Goal: Task Accomplishment & Management: Manage account settings

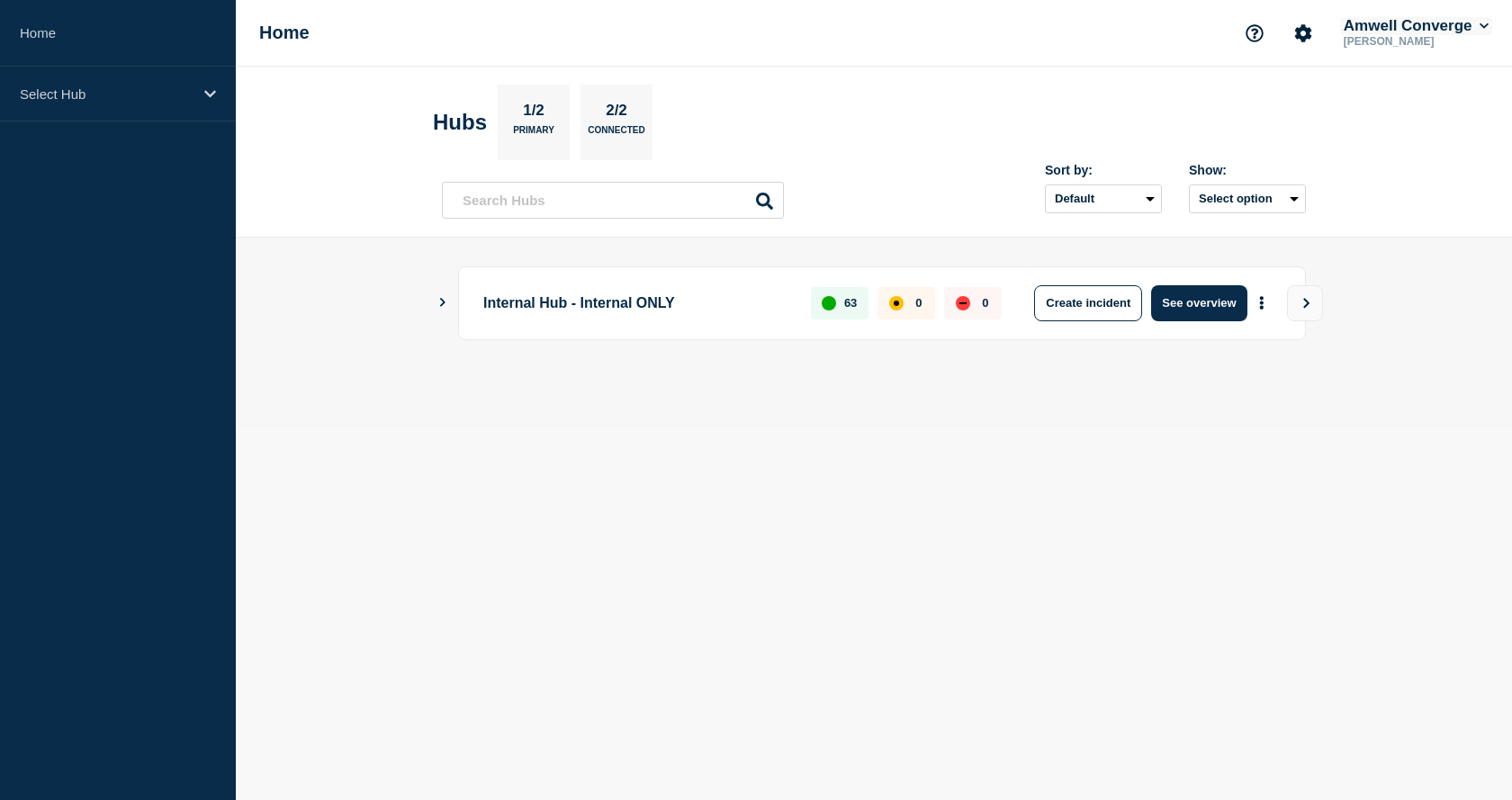
click at [1481, 25] on icon at bounding box center [1485, 26] width 10 height 11
click at [1144, 90] on section "Hubs 1/2 Primary 2/2 Connected" at bounding box center [874, 123] width 882 height 76
click at [1301, 41] on icon "Account settings" at bounding box center [1303, 33] width 18 height 18
click at [1287, 107] on link "Team Members" at bounding box center [1299, 106] width 93 height 15
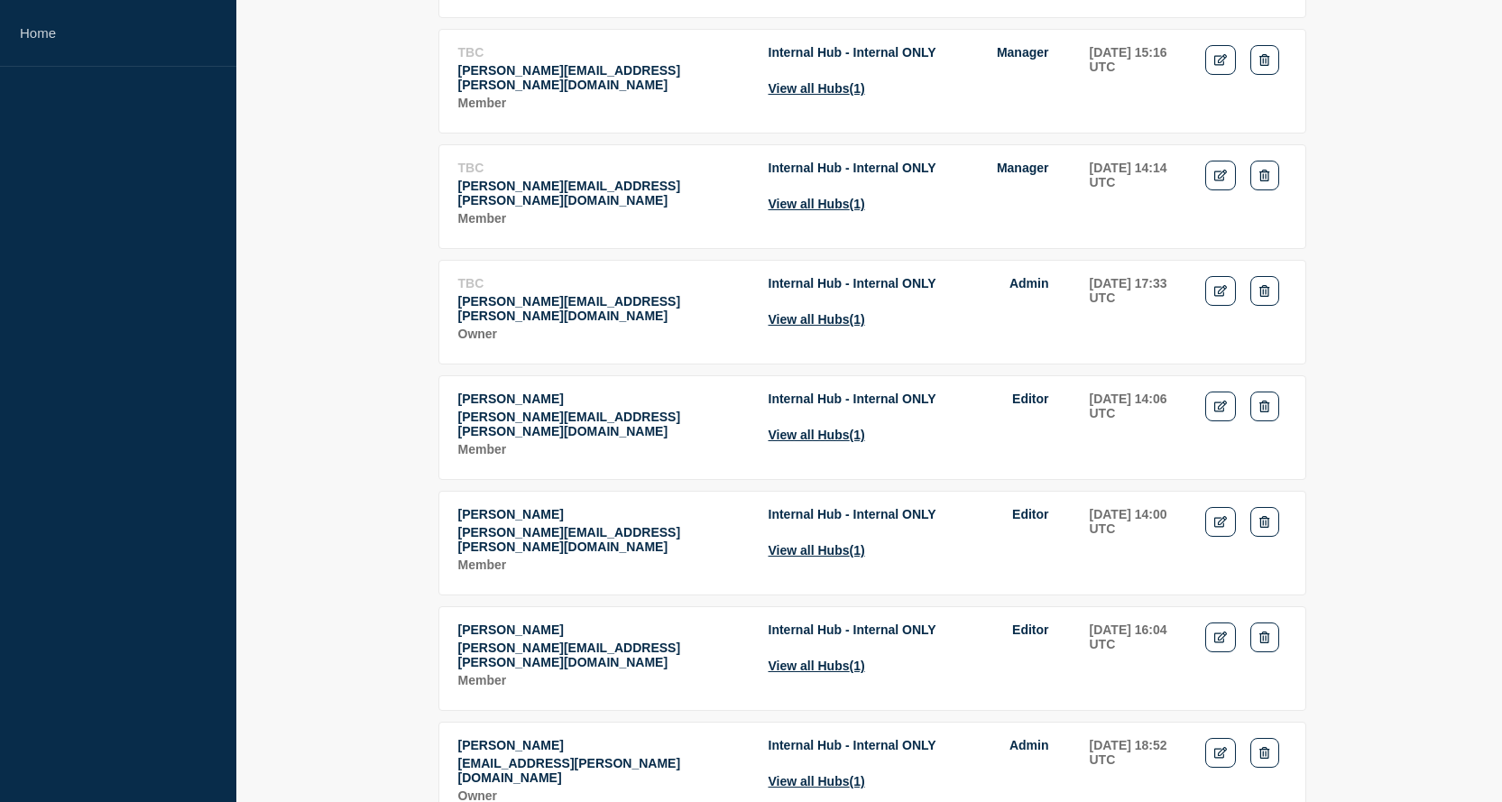
scroll to position [2345, 0]
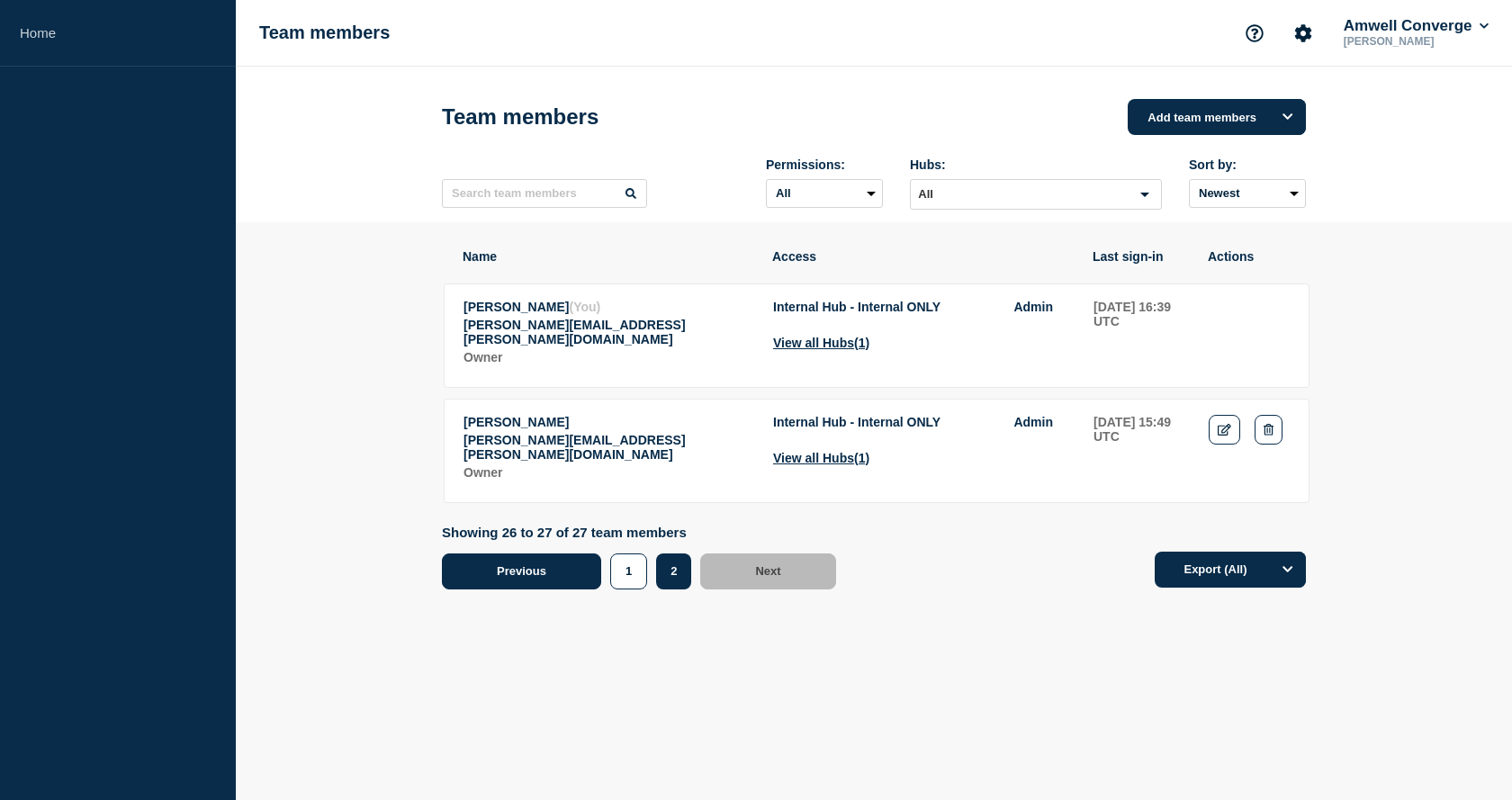
click at [537, 565] on span "Previous" at bounding box center [522, 572] width 50 height 14
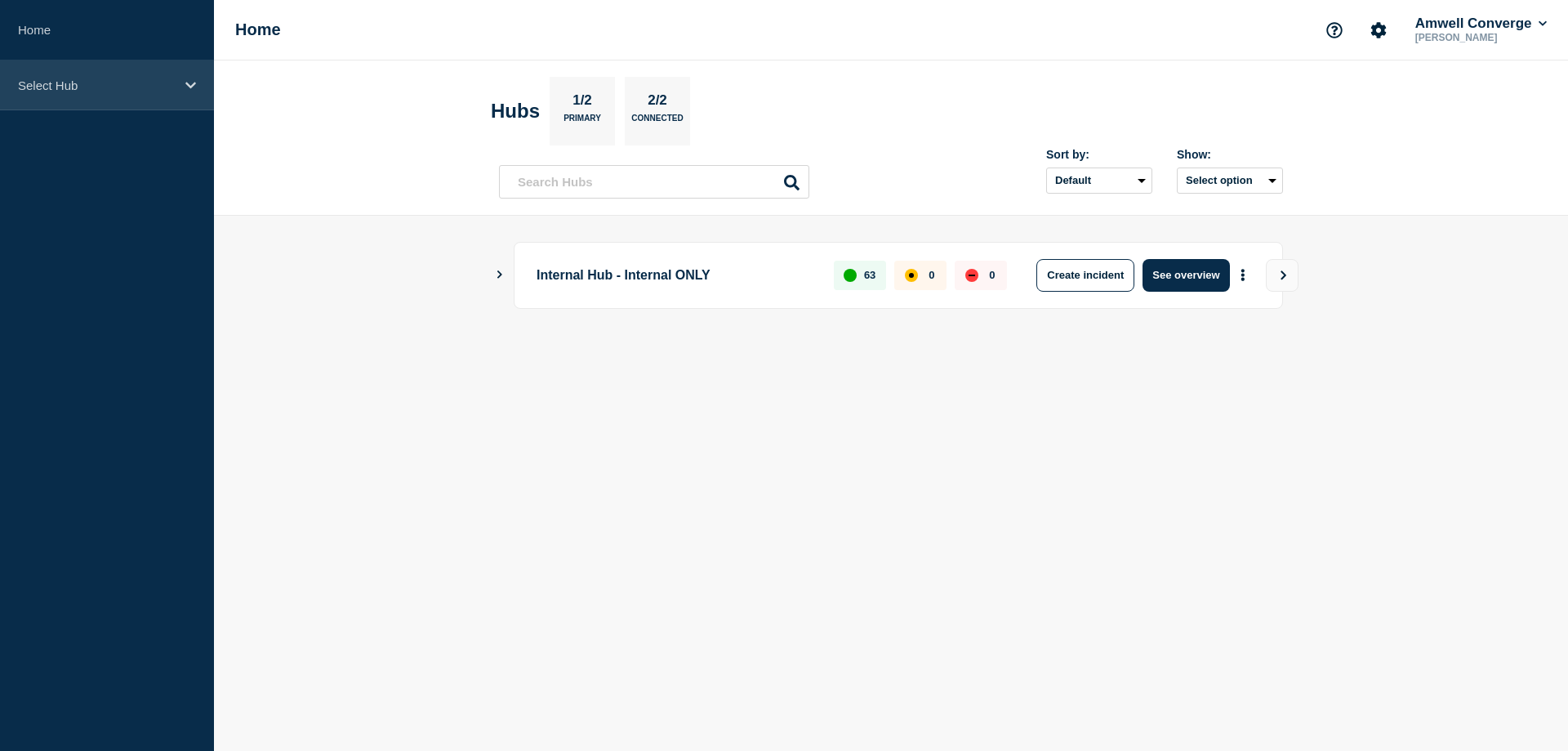
click at [187, 86] on icon at bounding box center [191, 85] width 11 height 13
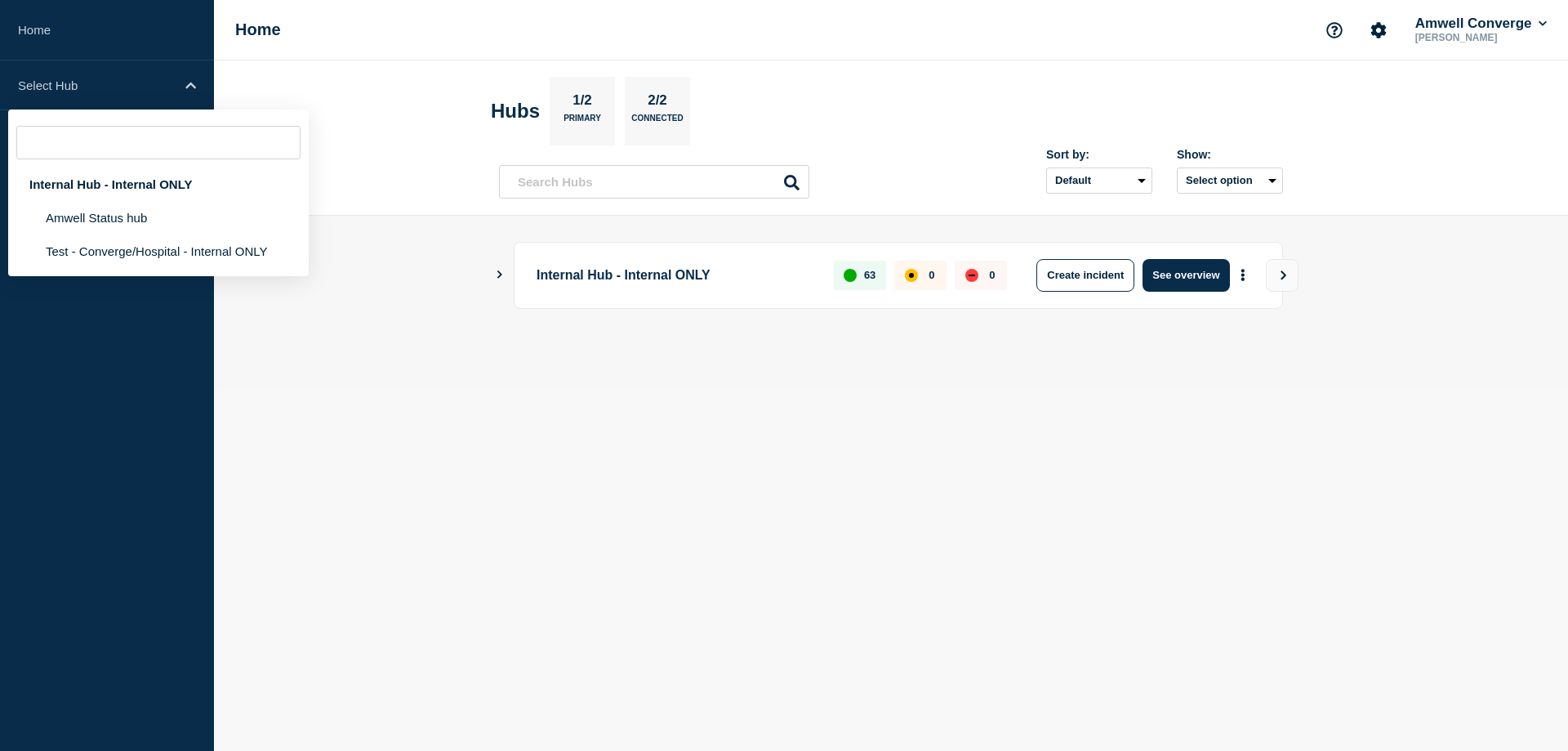
click at [306, 76] on header "Hubs 1/2 Primary 2/2 Connected Sort by: Default Last added Last updated Most ac…" at bounding box center [890, 138] width 1353 height 155
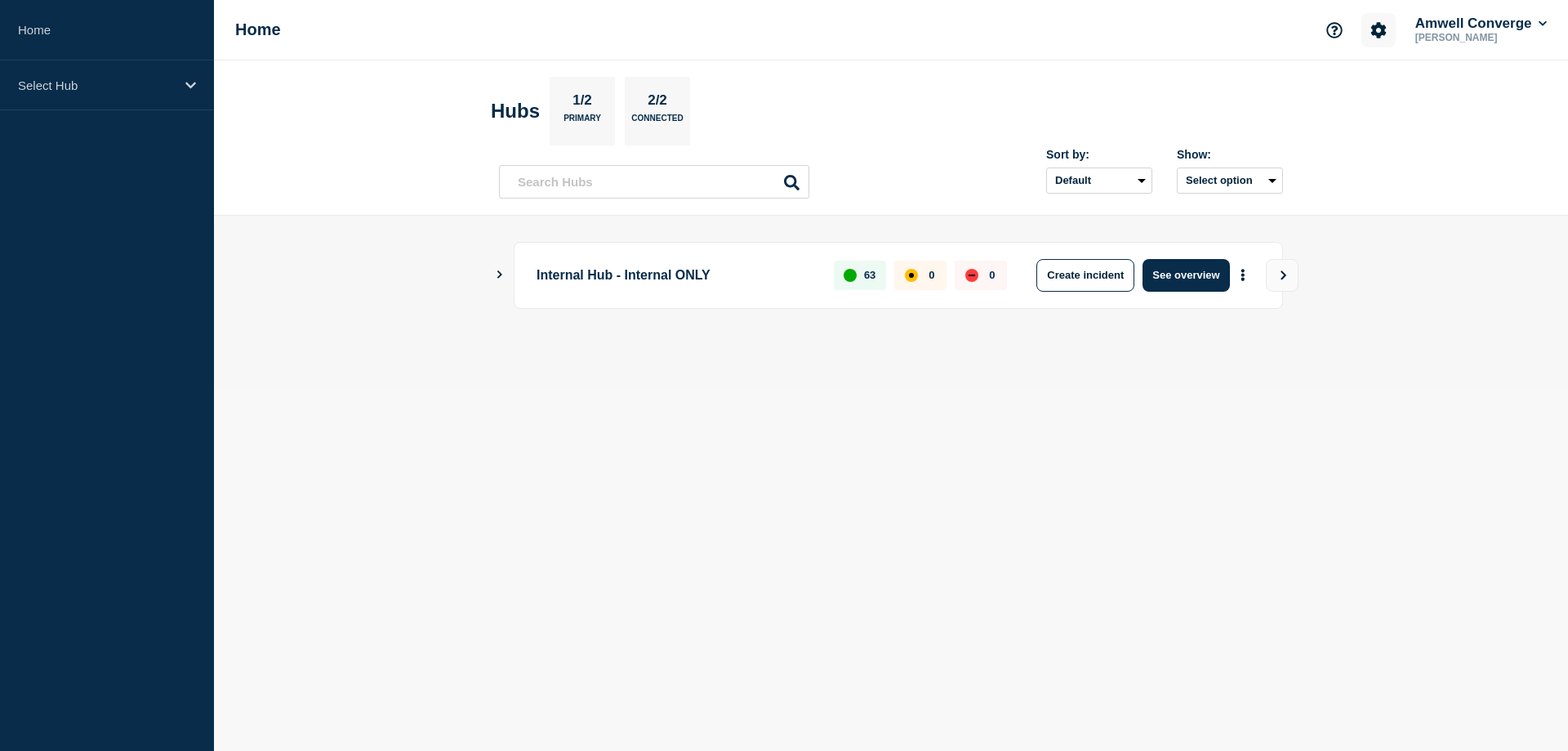
click at [1379, 30] on icon "Account settings" at bounding box center [1378, 29] width 15 height 15
click at [1362, 96] on link "Team Members" at bounding box center [1375, 96] width 84 height 14
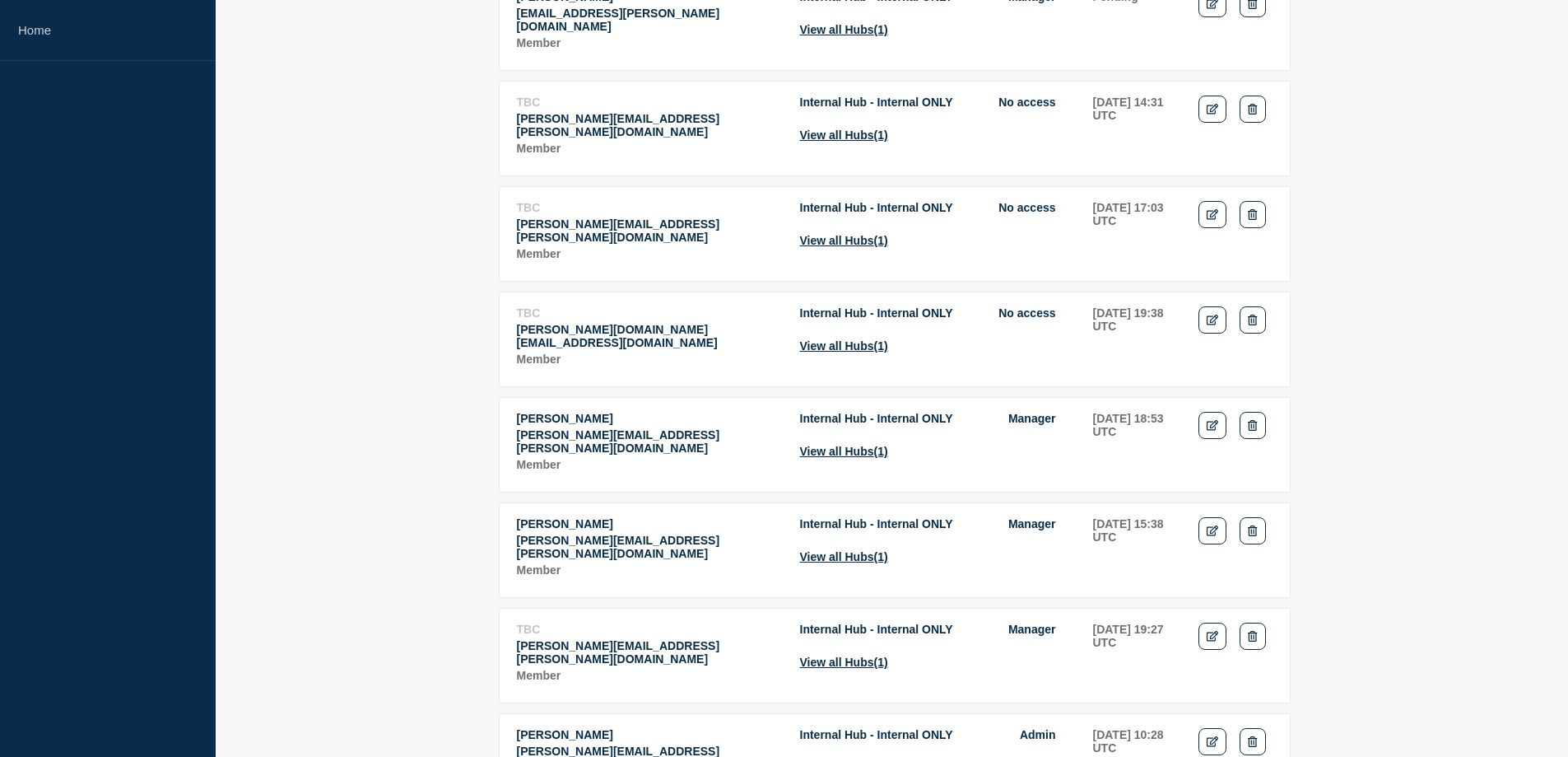
scroll to position [494, 0]
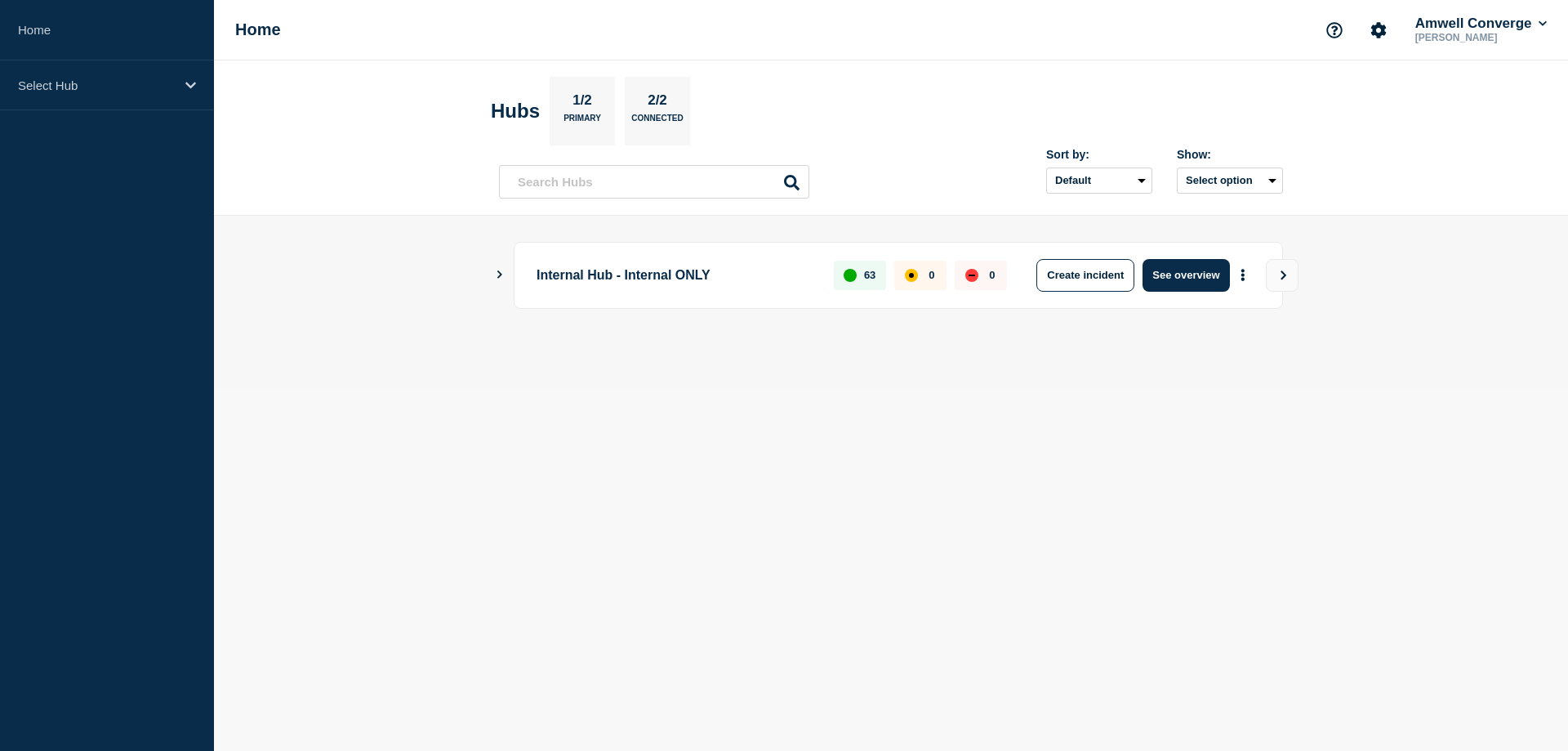
click at [978, 74] on header "Hubs 1/2 Primary 2/2 Connected Sort by: Default Last added Last updated Most ac…" at bounding box center [890, 138] width 1353 height 155
